Goal: Entertainment & Leisure: Consume media (video, audio)

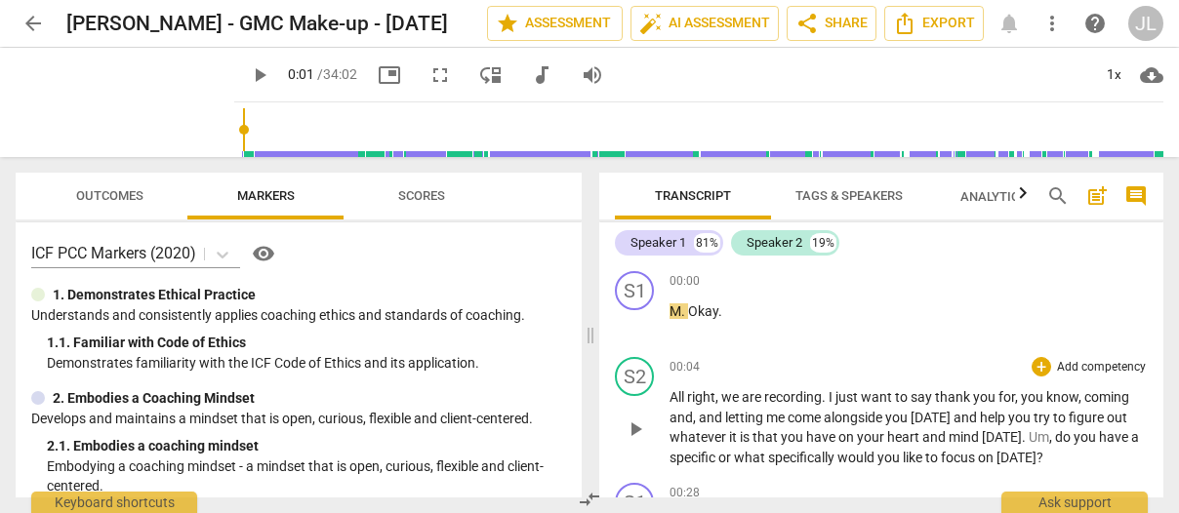
click at [637, 427] on span "play_arrow" at bounding box center [635, 429] width 23 height 23
click at [637, 427] on span "pause" at bounding box center [635, 429] width 23 height 23
type input "5"
click at [850, 197] on span "Tags & Speakers" at bounding box center [849, 195] width 107 height 15
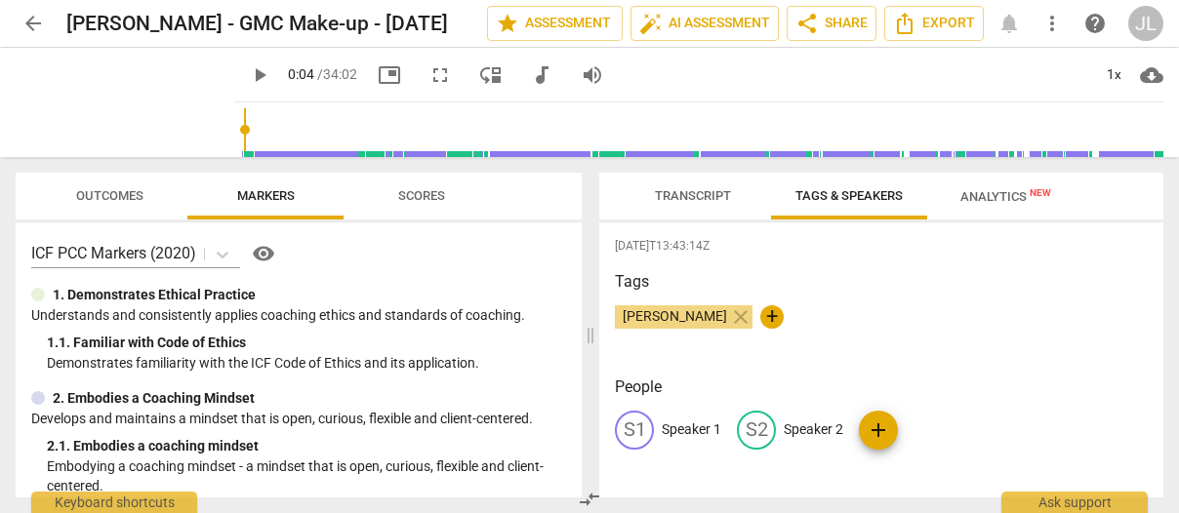
click at [801, 433] on p "Speaker 2" at bounding box center [814, 430] width 60 height 20
type input "Coach"
click at [688, 429] on p "Speaker 1" at bounding box center [692, 430] width 60 height 20
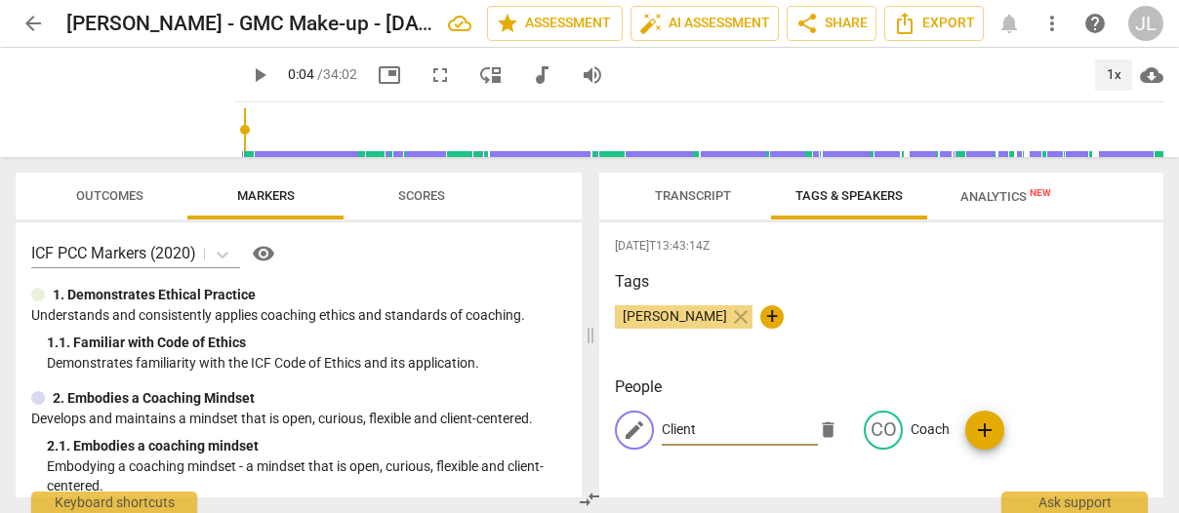
type input "Client"
click at [1116, 80] on div "1x" at bounding box center [1113, 75] width 37 height 31
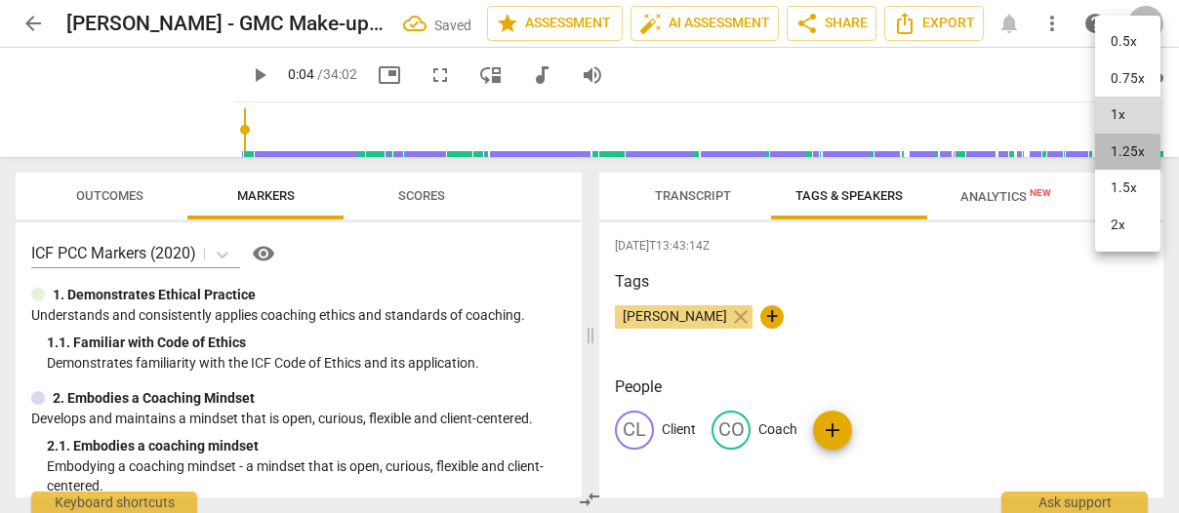
click at [1109, 154] on li "1.25x" at bounding box center [1127, 152] width 65 height 37
type input "5"
